Goal: Book appointment/travel/reservation

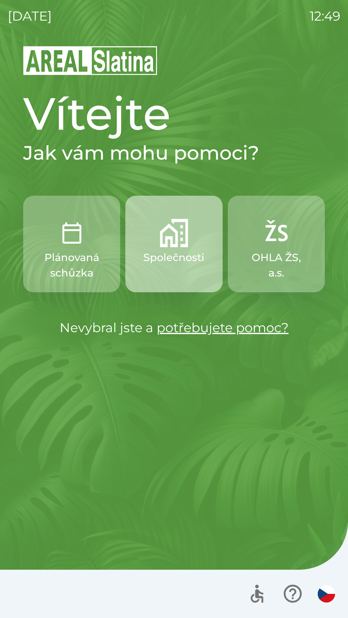
click at [164, 236] on img "button" at bounding box center [174, 233] width 28 height 28
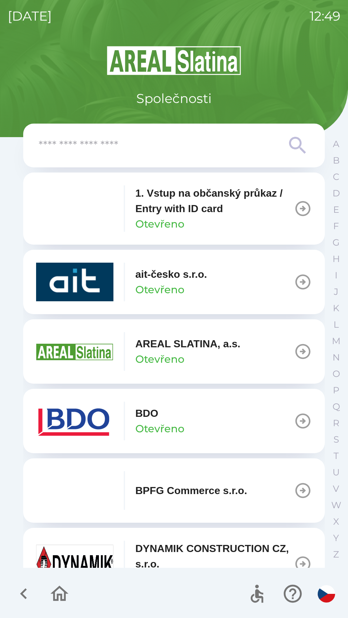
click at [136, 205] on p "1. Vstup na občanský průkaz / Entry with ID card" at bounding box center [214, 200] width 158 height 31
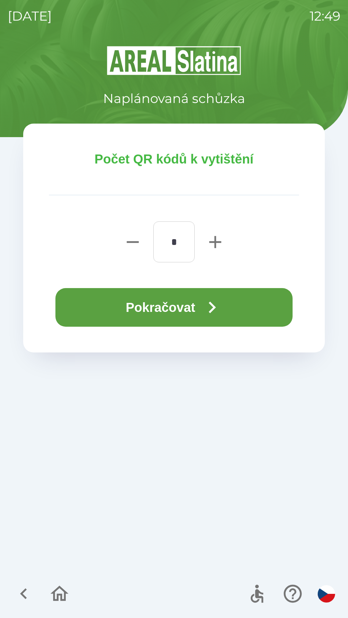
click at [161, 309] on button "Pokračovat" at bounding box center [173, 307] width 237 height 39
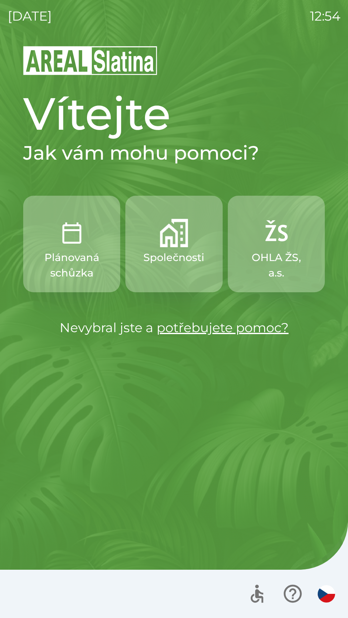
click at [273, 250] on button "OHLA ŽS, a.s." at bounding box center [276, 244] width 97 height 97
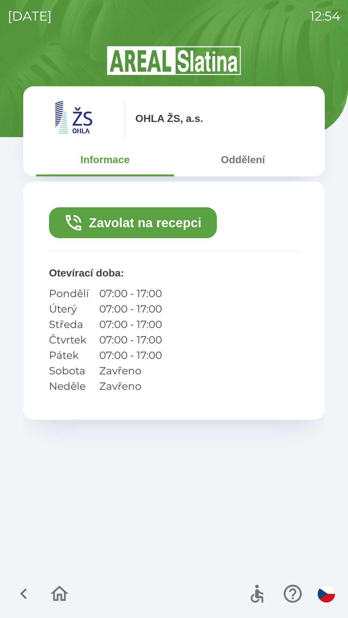
click at [138, 222] on button "Zavolat na recepci" at bounding box center [133, 222] width 168 height 31
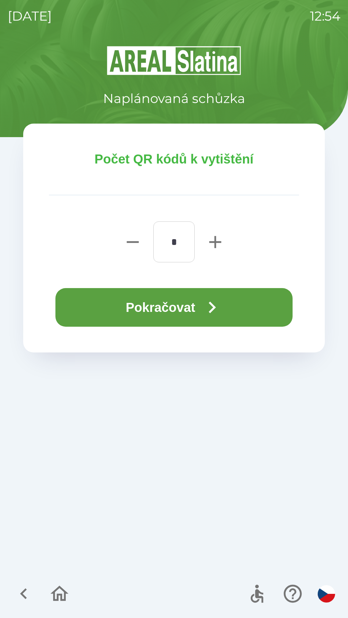
click at [164, 313] on button "Pokračovat" at bounding box center [173, 307] width 237 height 39
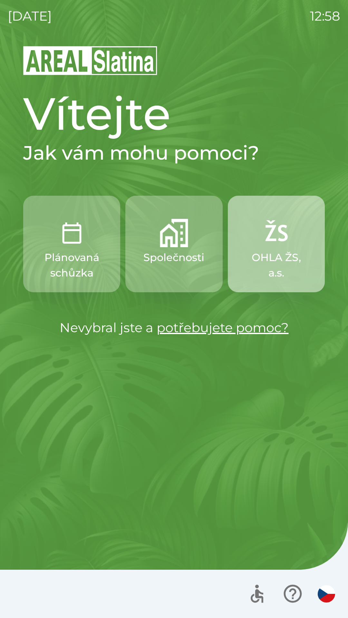
click at [272, 241] on img "button" at bounding box center [276, 233] width 28 height 28
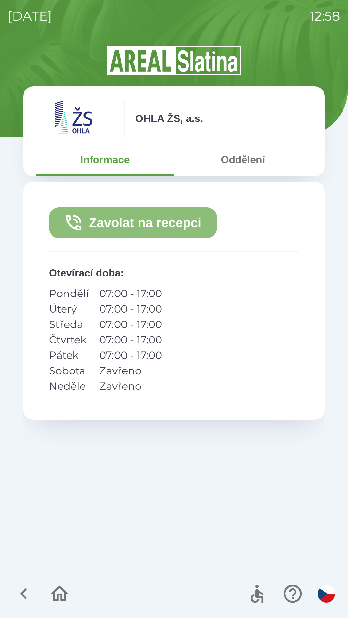
click at [175, 215] on button "Zavolat na recepci" at bounding box center [133, 222] width 168 height 31
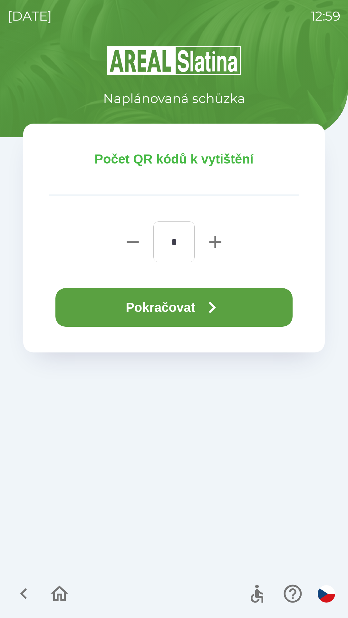
click at [181, 299] on button "Pokračovat" at bounding box center [173, 307] width 237 height 39
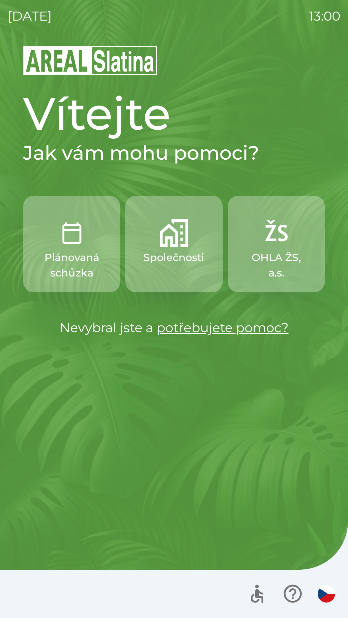
click at [286, 229] on img "button" at bounding box center [276, 233] width 28 height 28
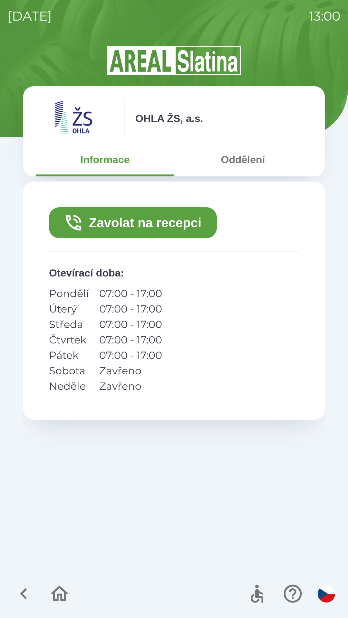
click at [155, 225] on button "Zavolat na recepci" at bounding box center [133, 222] width 168 height 31
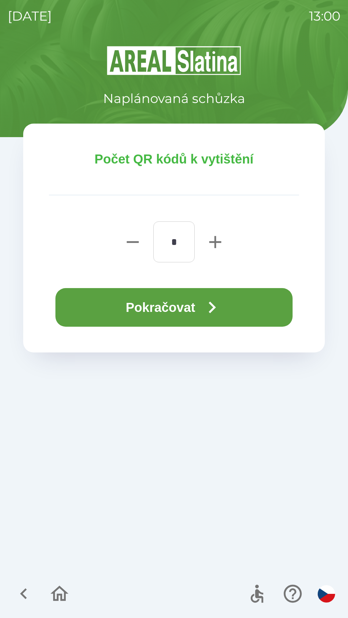
click at [216, 241] on icon "button" at bounding box center [215, 242] width 12 height 12
type input "*"
click at [188, 306] on button "Pokračovat" at bounding box center [173, 307] width 237 height 39
